Goal: Task Accomplishment & Management: Complete application form

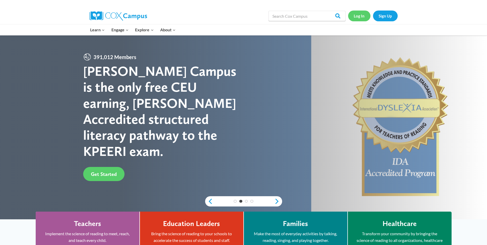
click at [363, 14] on link "Log In" at bounding box center [359, 16] width 22 height 11
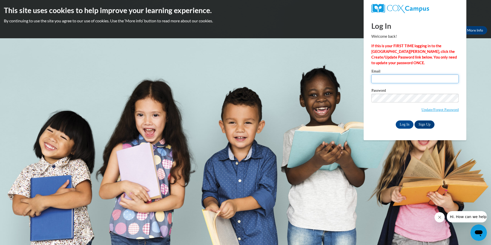
click at [448, 79] on input "Email" at bounding box center [414, 78] width 87 height 9
click at [403, 78] on input "giovannapascuaZ@gmail.com" at bounding box center [414, 78] width 87 height 9
type input "giovannapascua@gmail.com"
click at [426, 108] on link "Update/Forgot Password" at bounding box center [439, 110] width 37 height 4
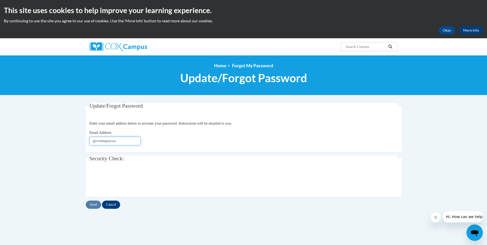
click at [127, 141] on input "giovannapascua" at bounding box center [114, 141] width 51 height 9
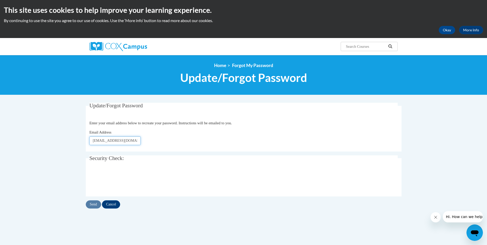
drag, startPoint x: 126, startPoint y: 141, endPoint x: 153, endPoint y: 144, distance: 26.7
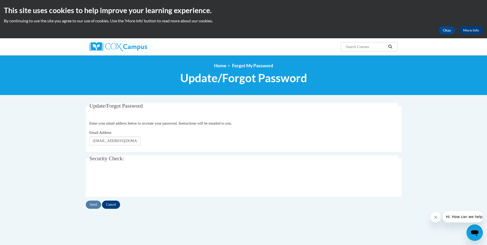
drag, startPoint x: 152, startPoint y: 150, endPoint x: 144, endPoint y: 145, distance: 9.8
drag, startPoint x: 134, startPoint y: 145, endPoint x: 170, endPoint y: 144, distance: 36.0
drag, startPoint x: 170, startPoint y: 146, endPoint x: 154, endPoint y: 139, distance: 17.4
click at [154, 139] on div "Email Address giovannapascua@gmail.co" at bounding box center [243, 138] width 308 height 16
click at [135, 141] on input "giovannapascua@gmail.co" at bounding box center [114, 141] width 51 height 9
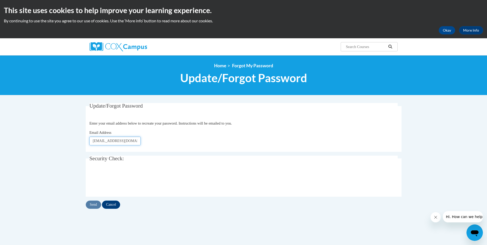
type input "giovannapascua@gmail.com"
click at [112, 205] on input "Cancel" at bounding box center [111, 205] width 18 height 8
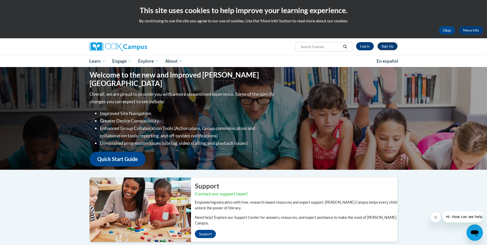
click at [386, 46] on link "Sign Up" at bounding box center [387, 46] width 20 height 8
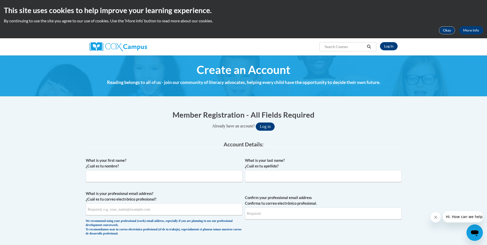
click at [443, 27] on button "Okay" at bounding box center [447, 30] width 16 height 8
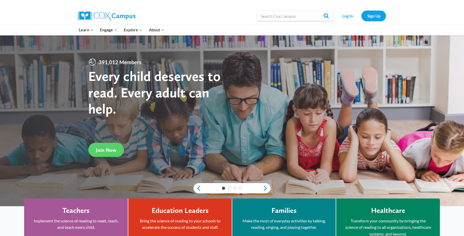
drag, startPoint x: 301, startPoint y: 13, endPoint x: 322, endPoint y: 22, distance: 23.0
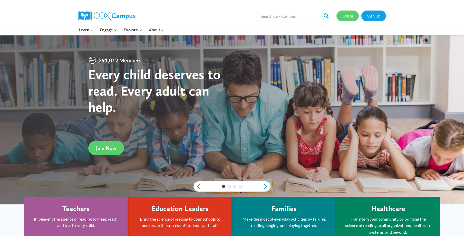
drag, startPoint x: 322, startPoint y: 22, endPoint x: 349, endPoint y: 21, distance: 27.0
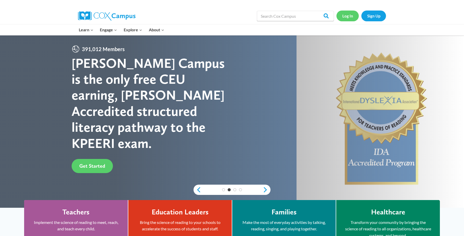
scroll to position [4, 0]
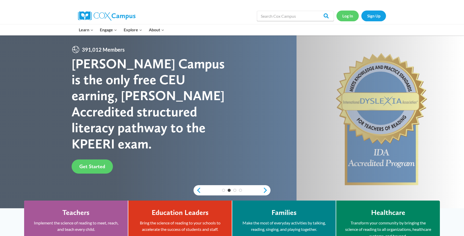
drag, startPoint x: 349, startPoint y: 21, endPoint x: 350, endPoint y: 18, distance: 3.5
click at [350, 18] on link "Log In" at bounding box center [348, 16] width 22 height 11
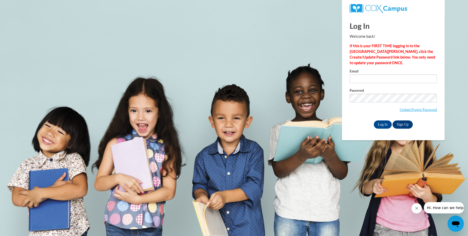
drag, startPoint x: 290, startPoint y: 34, endPoint x: 399, endPoint y: 124, distance: 141.0
click at [407, 110] on link "Update/Forgot Password" at bounding box center [418, 110] width 37 height 4
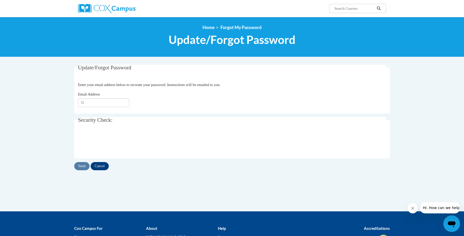
click button "Refresh captcha" at bounding box center [0, 0] width 0 height 0
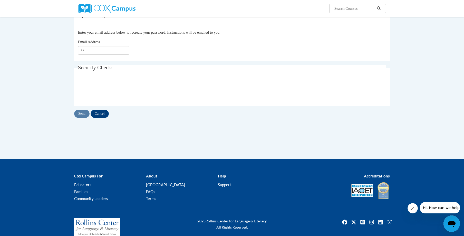
drag, startPoint x: 55, startPoint y: 74, endPoint x: 120, endPoint y: 103, distance: 70.3
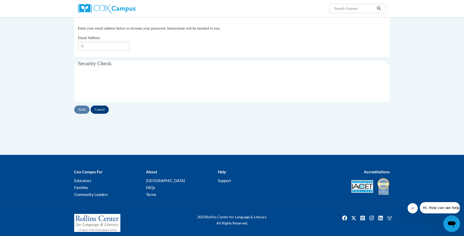
drag, startPoint x: 120, startPoint y: 103, endPoint x: 117, endPoint y: 85, distance: 17.6
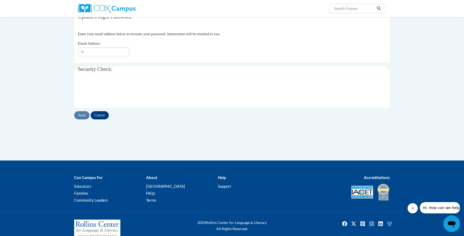
drag, startPoint x: 118, startPoint y: 76, endPoint x: 114, endPoint y: 71, distance: 6.8
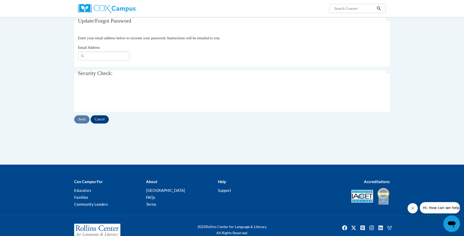
scroll to position [43, 0]
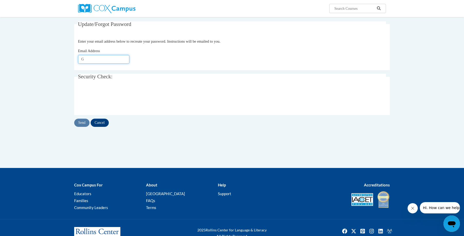
click at [107, 60] on input "G" at bounding box center [103, 59] width 51 height 9
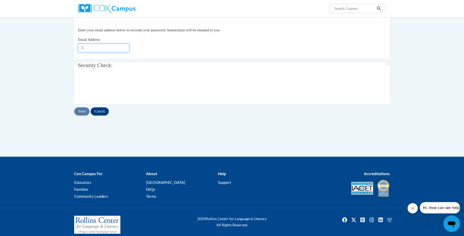
scroll to position [52, 0]
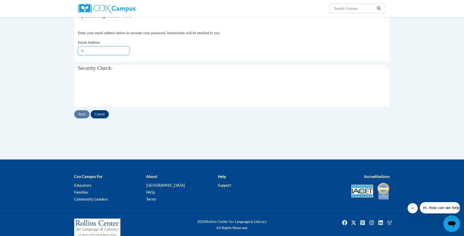
click at [100, 52] on input "G" at bounding box center [103, 50] width 51 height 9
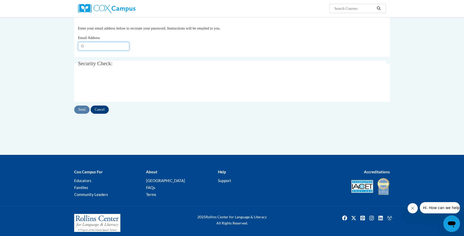
scroll to position [60, 0]
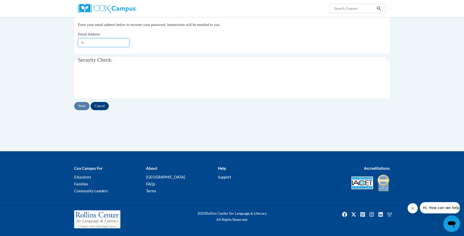
drag, startPoint x: 99, startPoint y: 52, endPoint x: 98, endPoint y: 61, distance: 9.0
drag, startPoint x: 96, startPoint y: 43, endPoint x: 93, endPoint y: 45, distance: 4.0
drag, startPoint x: 92, startPoint y: 42, endPoint x: 100, endPoint y: 42, distance: 7.2
click at [92, 42] on input "G" at bounding box center [103, 42] width 51 height 9
drag, startPoint x: 99, startPoint y: 42, endPoint x: 108, endPoint y: 55, distance: 15.5
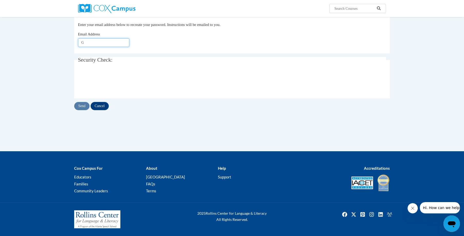
type input "[EMAIL_ADDRESS][DOMAIN_NAME]"
drag, startPoint x: 77, startPoint y: 110, endPoint x: 78, endPoint y: 107, distance: 3.1
click at [83, 106] on input "Send" at bounding box center [81, 106] width 15 height 8
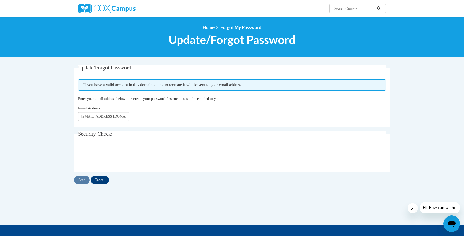
drag, startPoint x: 143, startPoint y: 102, endPoint x: 410, endPoint y: 66, distance: 270.0
drag, startPoint x: 387, startPoint y: 62, endPoint x: 377, endPoint y: 57, distance: 12.2
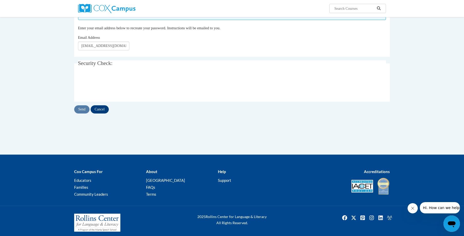
scroll to position [74, 0]
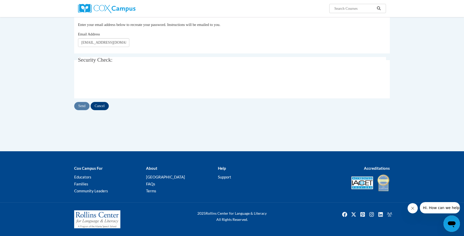
drag, startPoint x: 377, startPoint y: 57, endPoint x: 98, endPoint y: 105, distance: 282.5
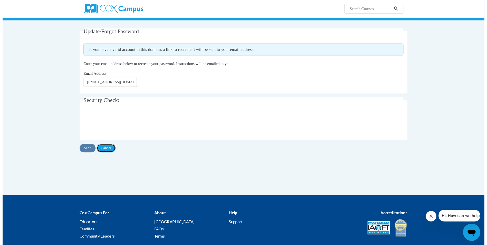
scroll to position [0, 0]
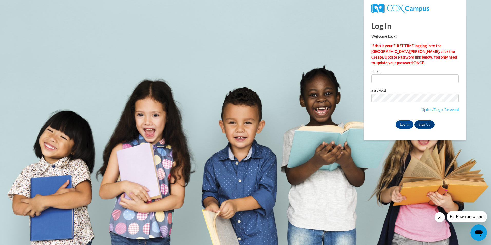
click at [396, 120] on input "Log In" at bounding box center [405, 124] width 18 height 8
type input "[EMAIL_ADDRESS][DOMAIN_NAME]"
click at [406, 122] on input "Log In" at bounding box center [405, 124] width 18 height 8
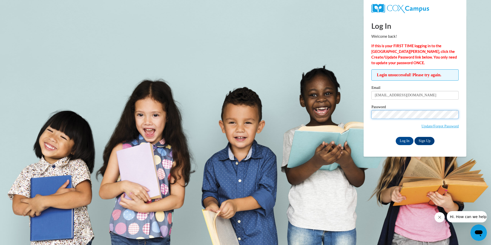
drag, startPoint x: 415, startPoint y: 127, endPoint x: 473, endPoint y: 148, distance: 62.2
click at [401, 139] on input "Log In" at bounding box center [405, 141] width 18 height 8
click at [413, 139] on input "Log In" at bounding box center [405, 141] width 18 height 8
click at [396, 137] on input "Log In" at bounding box center [405, 141] width 18 height 8
click at [423, 141] on link "Sign Up" at bounding box center [424, 141] width 20 height 8
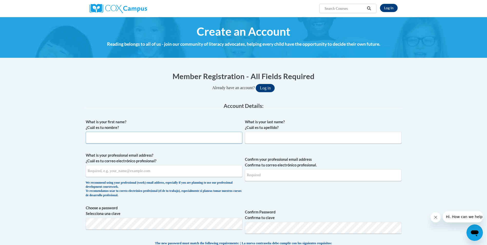
click at [145, 140] on input "What is your first name? ¿Cuál es tu nombre?" at bounding box center [164, 138] width 157 height 12
type input "[PERSON_NAME]"
click at [252, 136] on input "What is your last name? ¿Cuál es tu apellido?" at bounding box center [323, 138] width 157 height 12
type input "[PERSON_NAME]"
click at [99, 176] on input "What is your professional email address? ¿Cuál es tu correo electrónico profesi…" at bounding box center [164, 171] width 157 height 12
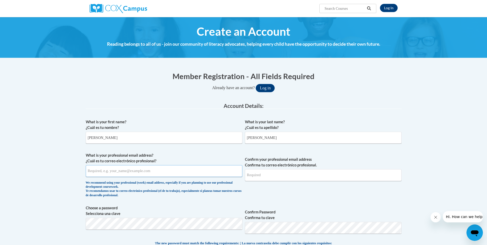
type input "[EMAIL_ADDRESS][DOMAIN_NAME]"
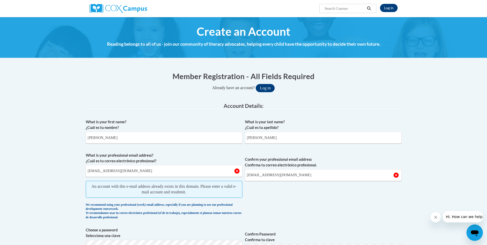
click at [111, 224] on div "What is your first name? ¿Cuál es tu nombre? [PERSON_NAME] What is your last na…" at bounding box center [244, 245] width 316 height 256
drag, startPoint x: 79, startPoint y: 202, endPoint x: 268, endPoint y: 87, distance: 221.8
click at [268, 88] on button "Log in" at bounding box center [265, 88] width 19 height 8
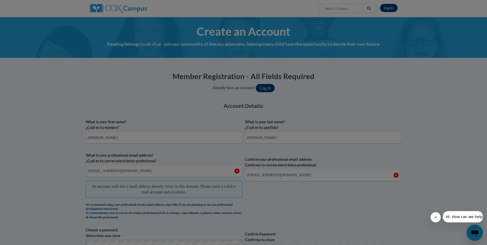
scroll to position [7, 0]
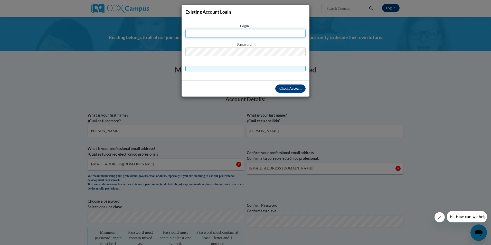
click at [261, 37] on input "text" at bounding box center [245, 33] width 120 height 9
type input "[EMAIL_ADDRESS][DOMAIN_NAME]"
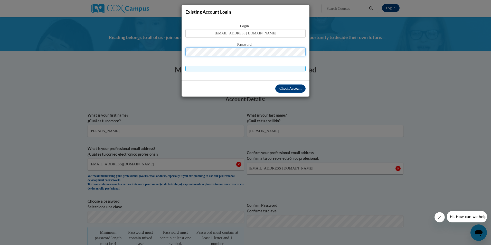
click at [258, 77] on button "Log in" at bounding box center [267, 81] width 19 height 8
click at [299, 88] on span "Check Account" at bounding box center [290, 89] width 22 height 4
click at [300, 87] on div "Check Account" at bounding box center [246, 88] width 128 height 16
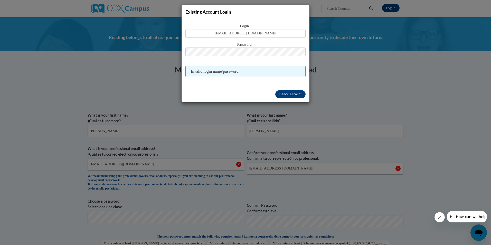
click at [338, 69] on div "Existing Account Login Login [EMAIL_ADDRESS][DOMAIN_NAME] Password Invalid logi…" at bounding box center [245, 122] width 491 height 245
